Goal: Task Accomplishment & Management: Use online tool/utility

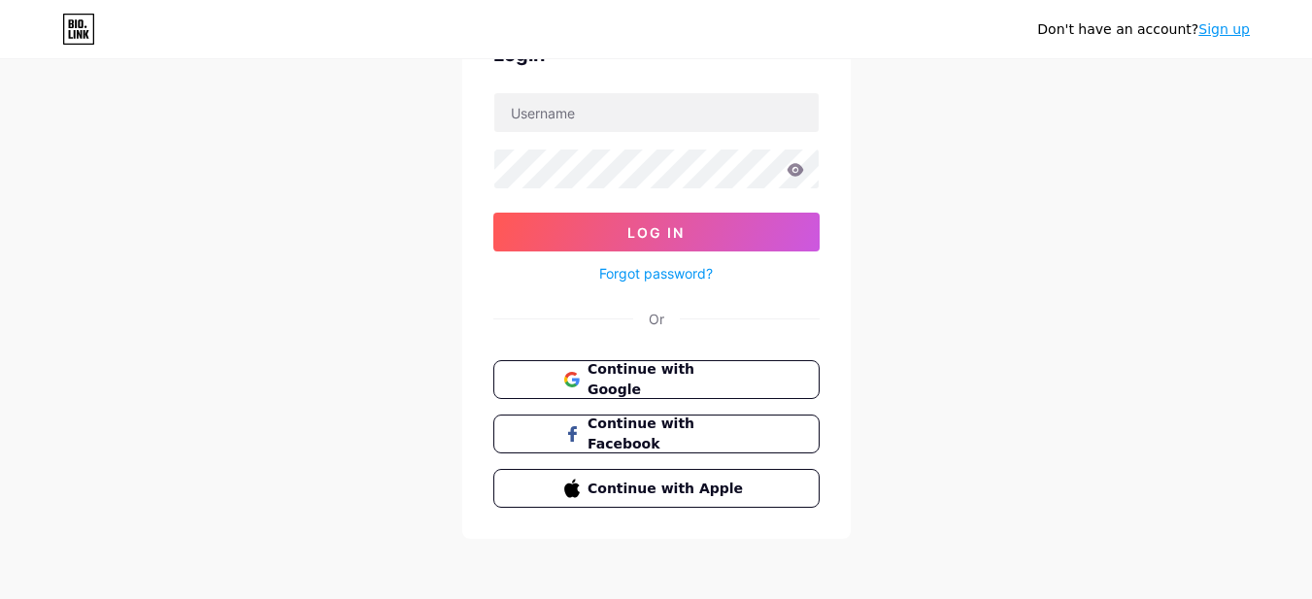
scroll to position [117, 0]
click at [643, 383] on span "Continue with Google" at bounding box center [668, 379] width 162 height 42
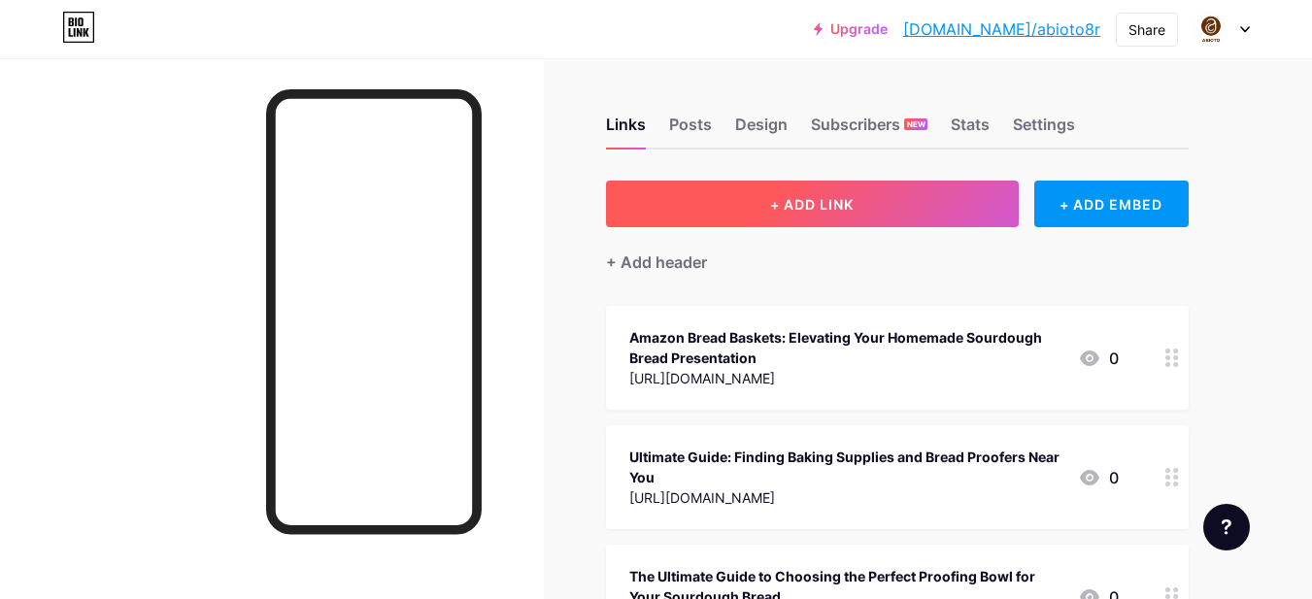
click at [793, 209] on span "+ ADD LINK" at bounding box center [812, 204] width 84 height 17
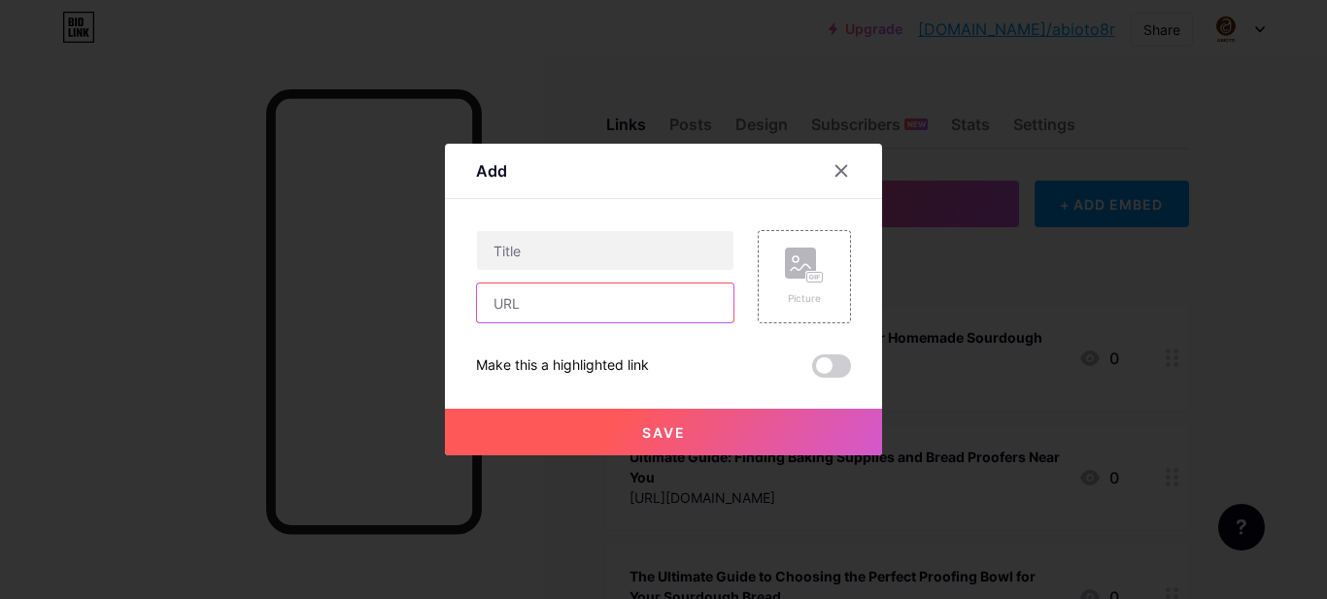
click at [526, 301] on input "text" at bounding box center [605, 303] width 256 height 39
paste input "[URL][DOMAIN_NAME]"
type input "[URL][DOMAIN_NAME]"
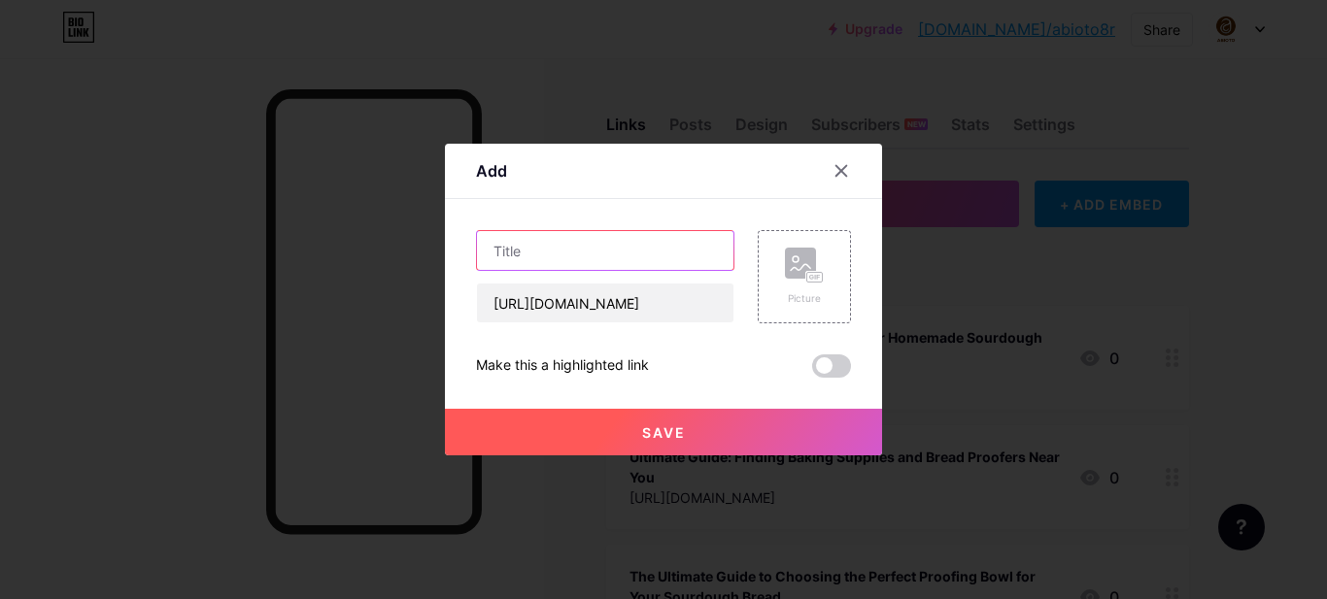
click at [501, 249] on input "text" at bounding box center [605, 250] width 256 height 39
paste input "How a Bread Proofer and Proofing Bowl Improve Your Baking?"
type input "How a Bread Proofer and Proofing Bowl Improve Your Baking?"
click at [626, 421] on button "Save" at bounding box center [663, 432] width 437 height 47
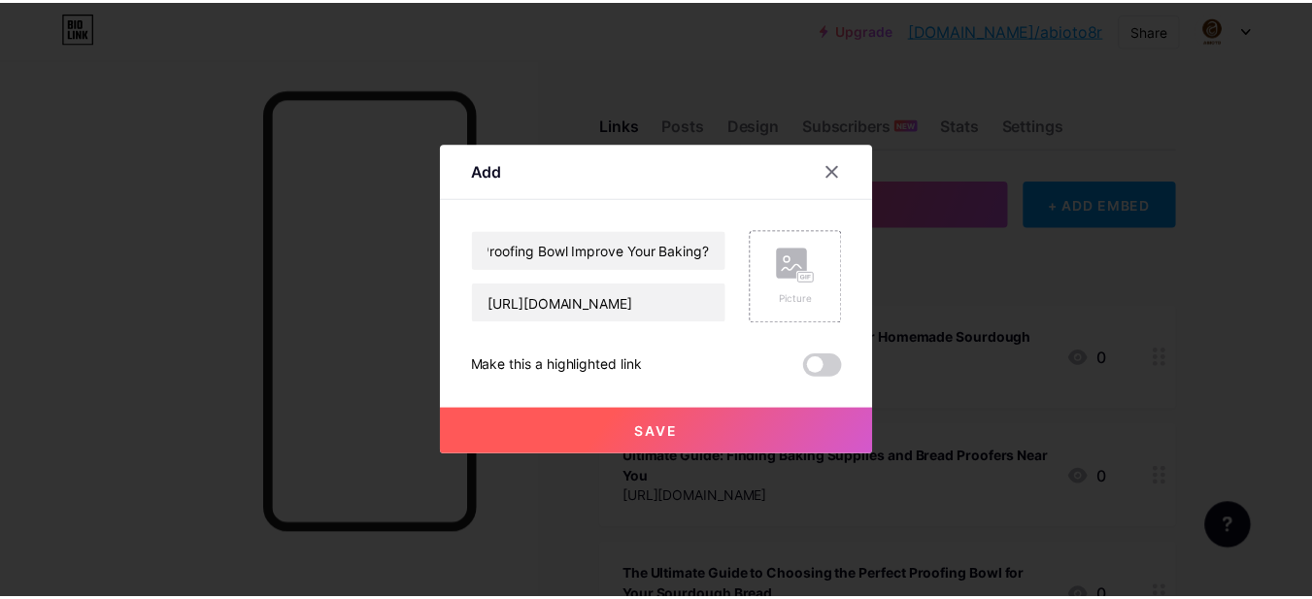
scroll to position [0, 0]
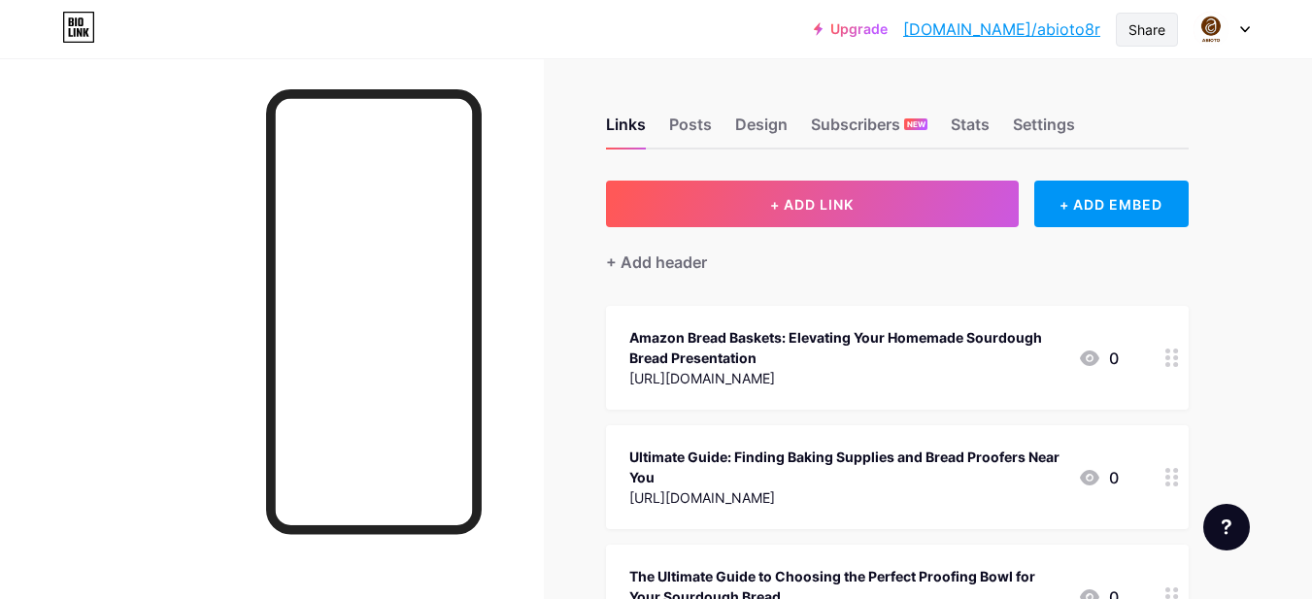
click at [1129, 34] on div "Share" at bounding box center [1146, 29] width 37 height 20
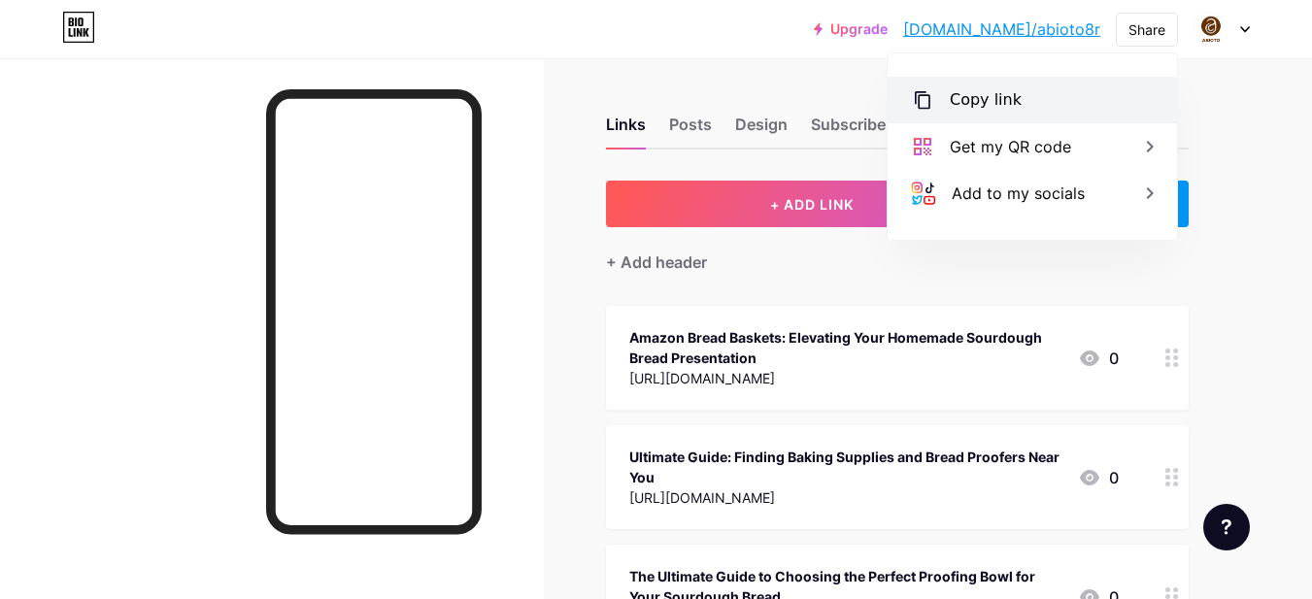
click at [987, 101] on div "Copy link" at bounding box center [986, 99] width 72 height 23
